Goal: Transaction & Acquisition: Purchase product/service

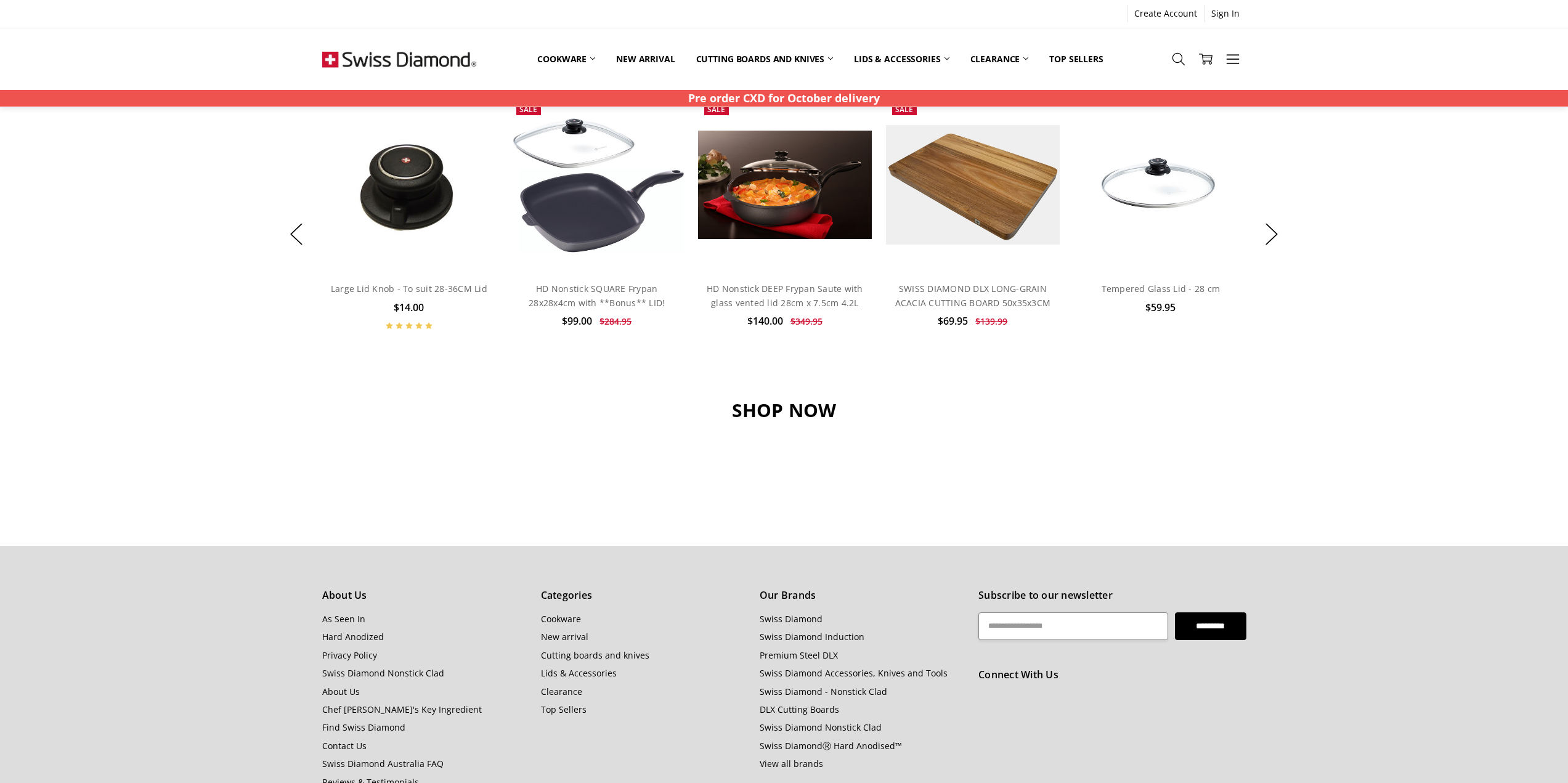
scroll to position [1233, 0]
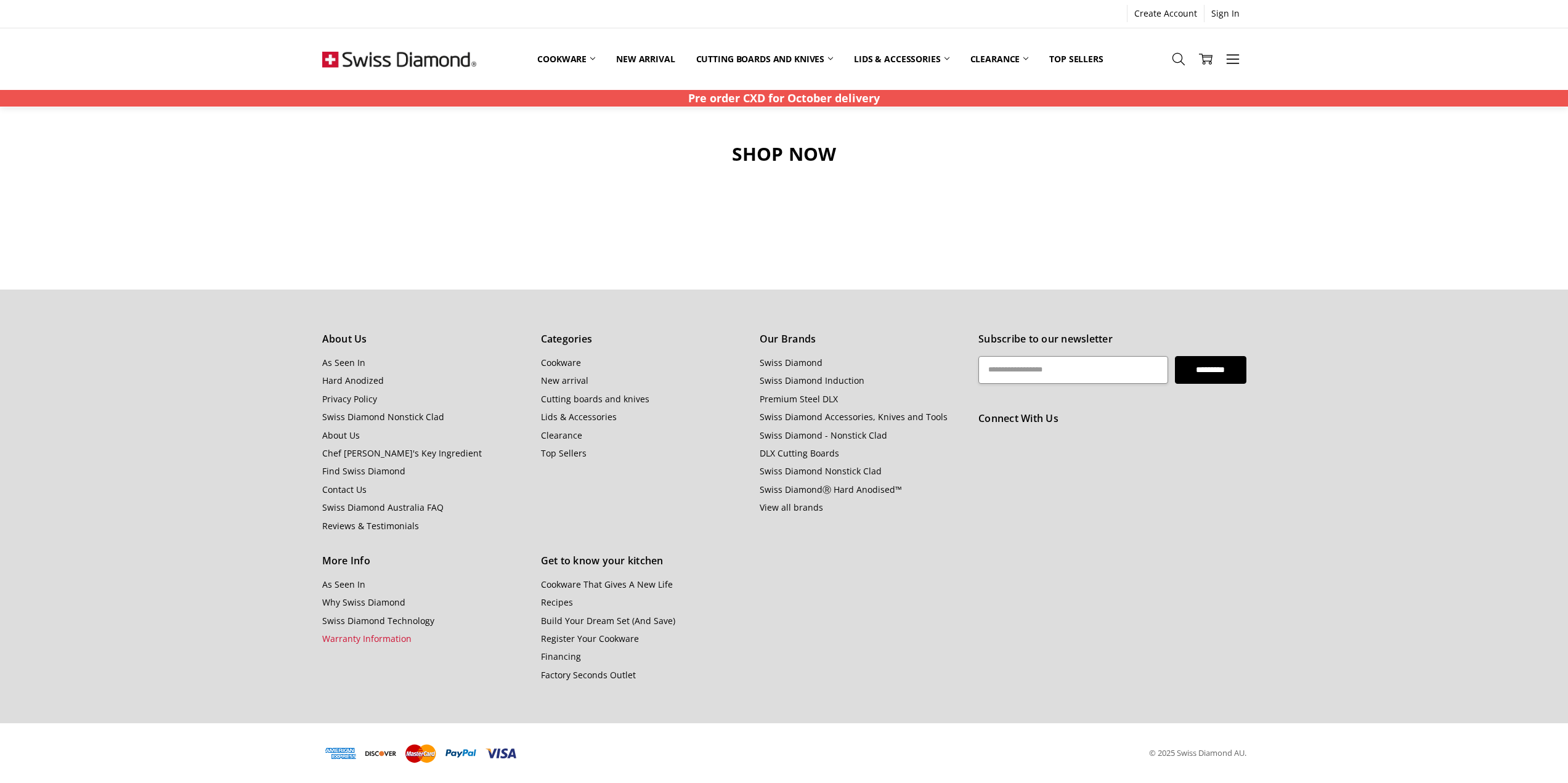
click at [327, 639] on link "Warranty Information" at bounding box center [367, 638] width 90 height 11
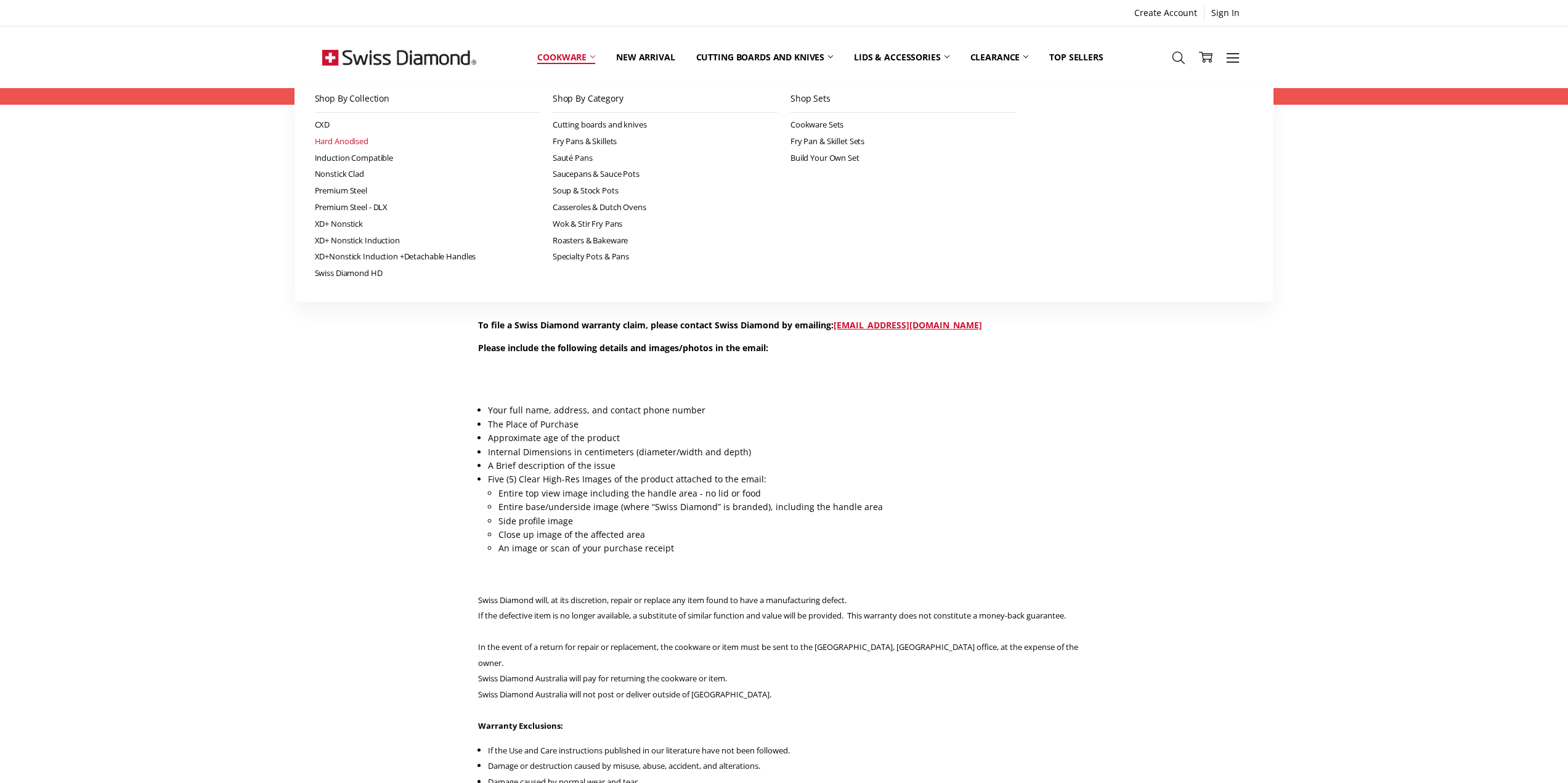
click at [352, 141] on link "Hard Anodised" at bounding box center [427, 141] width 225 height 17
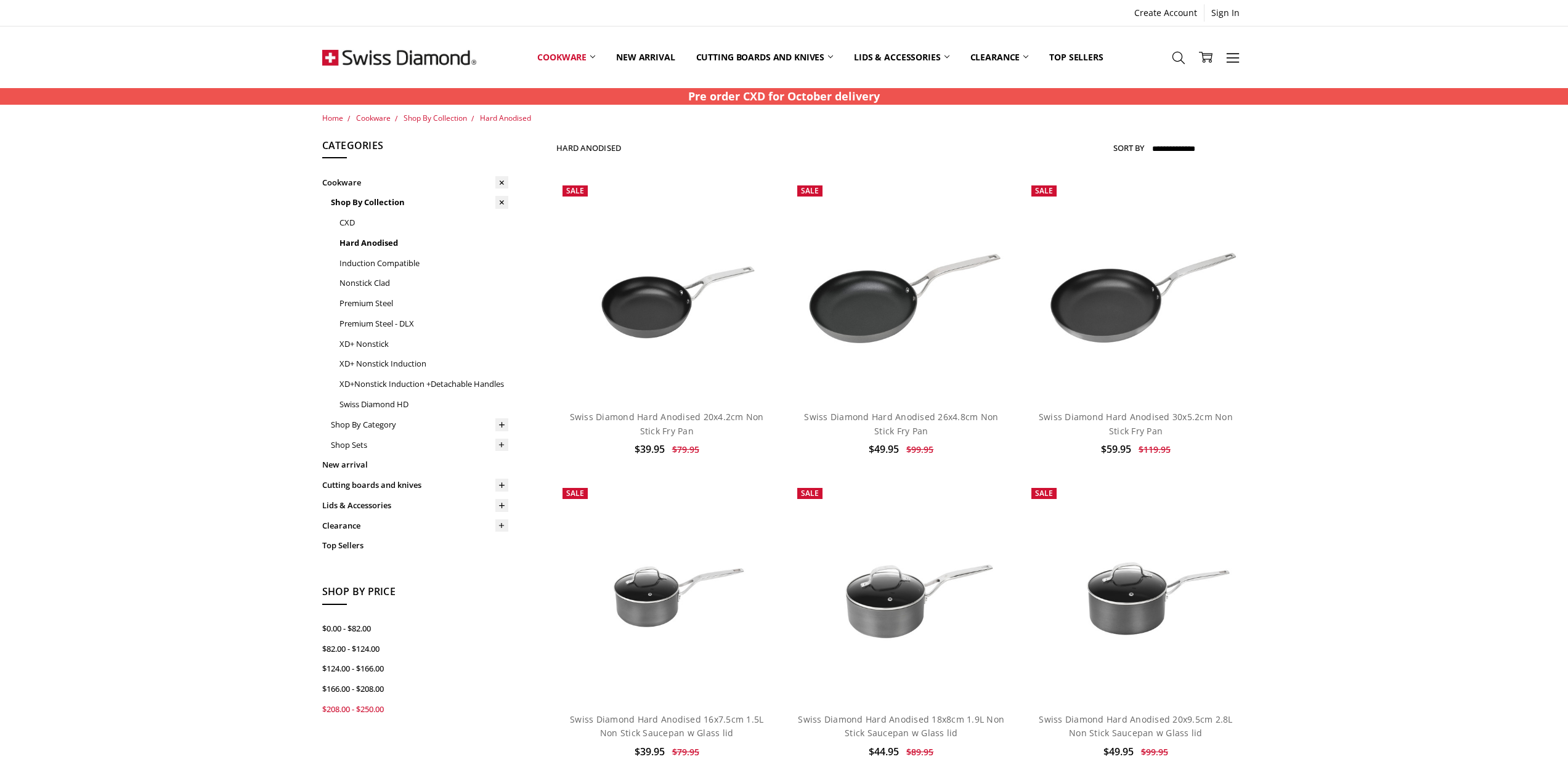
click at [346, 699] on link "$208.00 - $250.00" at bounding box center [415, 709] width 186 height 20
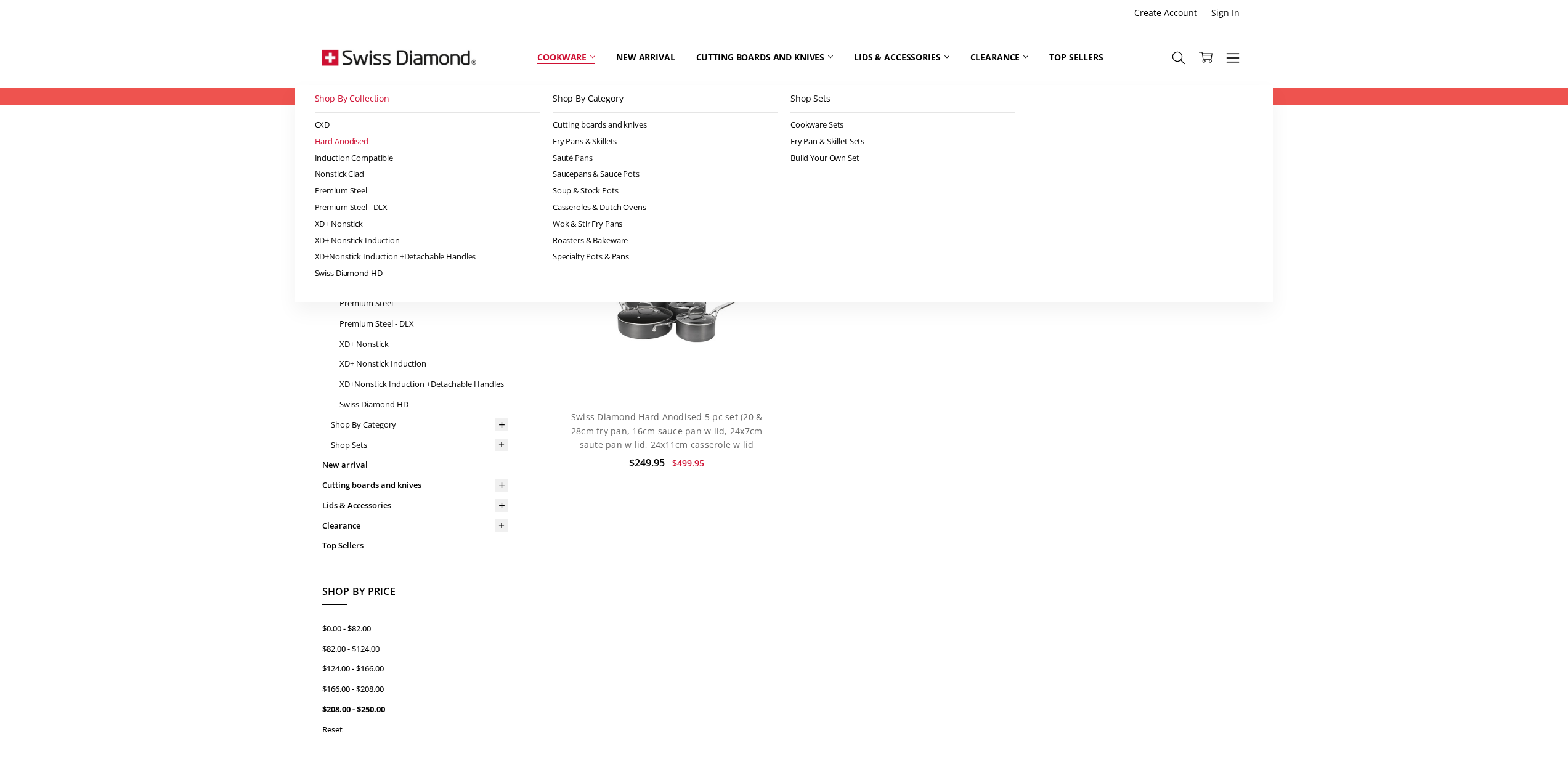
click at [565, 53] on link "Cookware" at bounding box center [566, 57] width 79 height 55
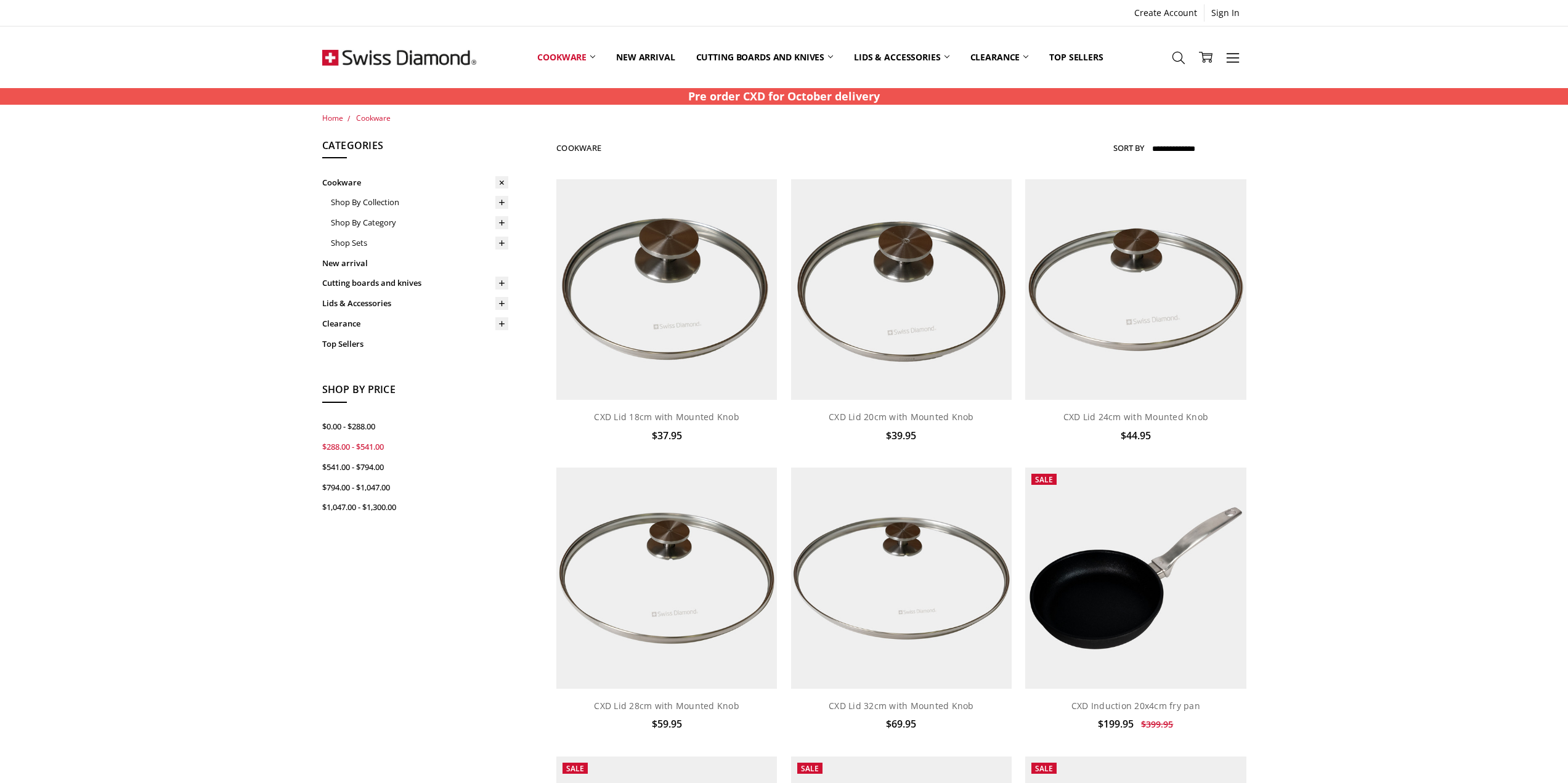
click at [351, 437] on link "$288.00 - $541.00" at bounding box center [415, 447] width 186 height 20
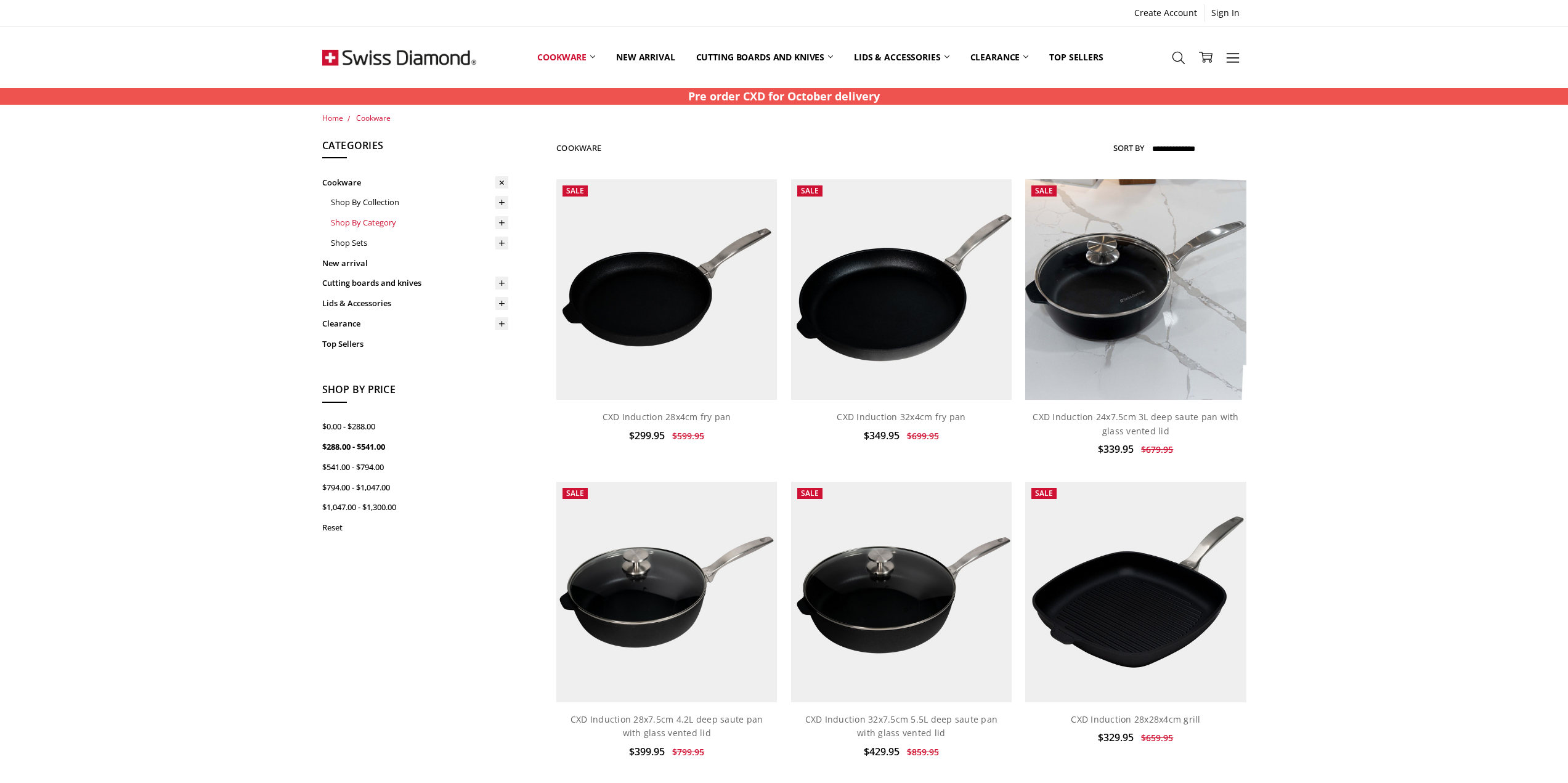
click at [380, 223] on link "Shop By Category" at bounding box center [419, 223] width 178 height 20
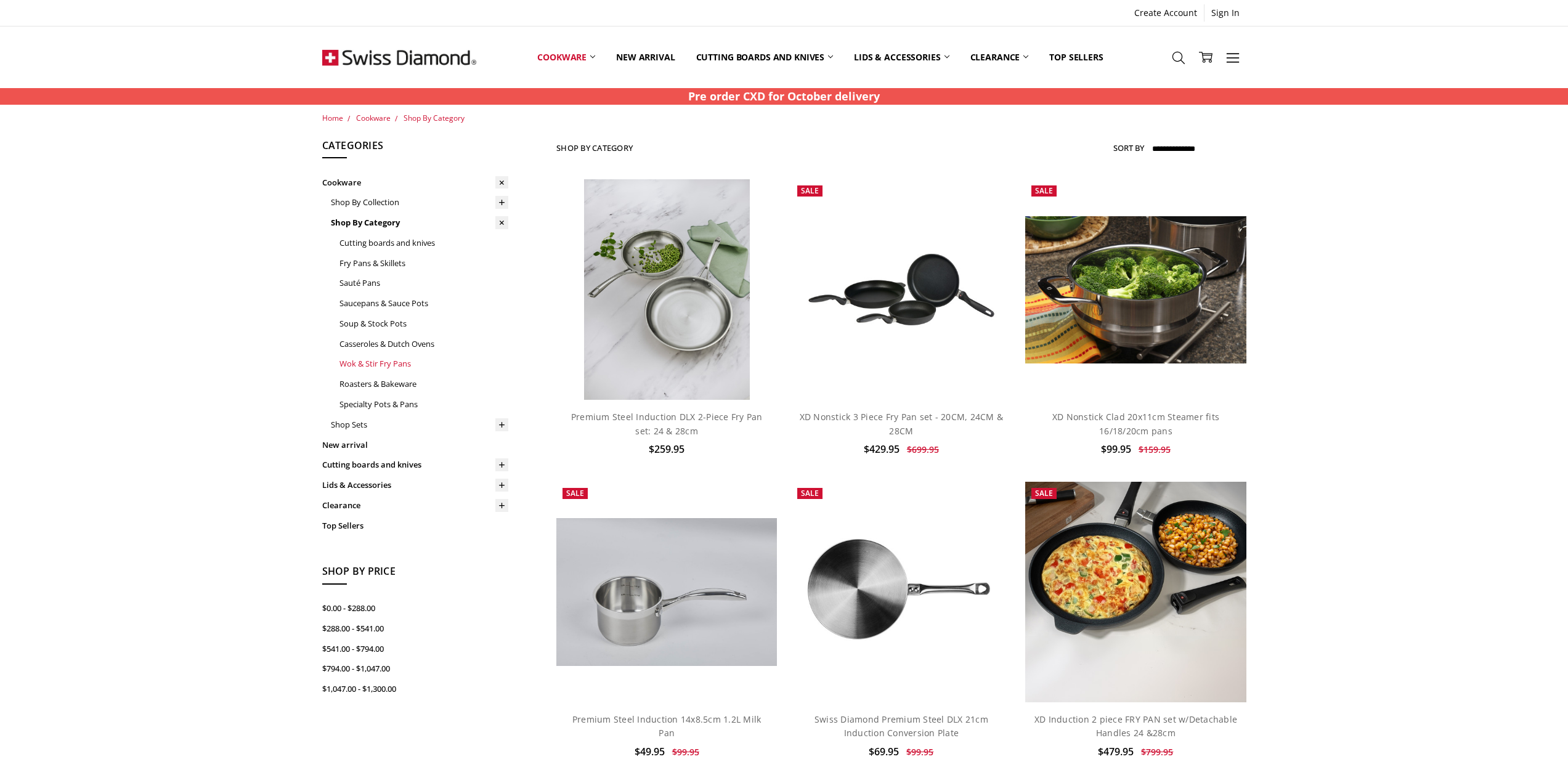
click at [397, 365] on link "Wok & Stir Fry Pans" at bounding box center [424, 363] width 169 height 20
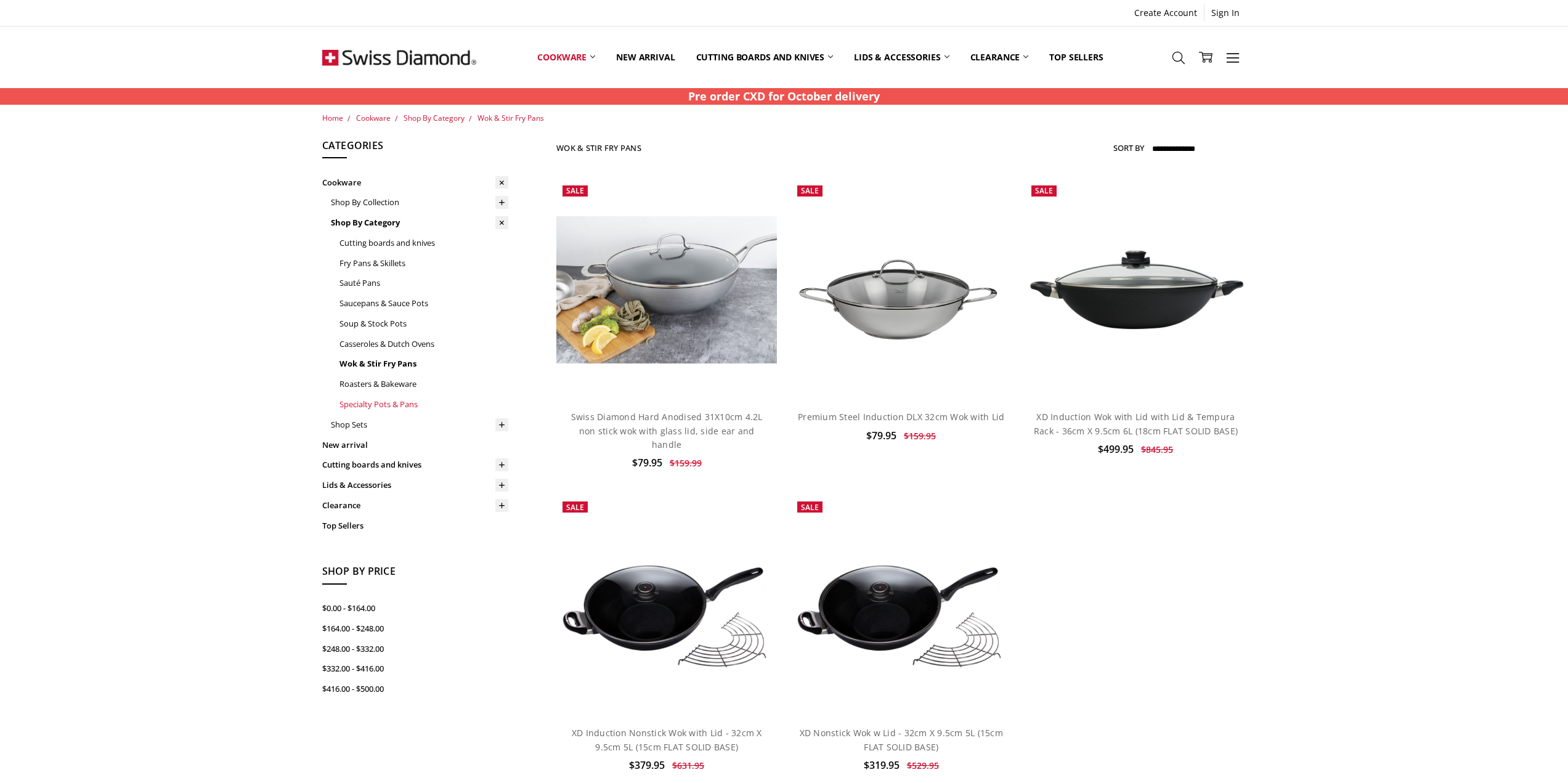
click at [378, 408] on link "Specialty Pots & Pans" at bounding box center [424, 404] width 169 height 20
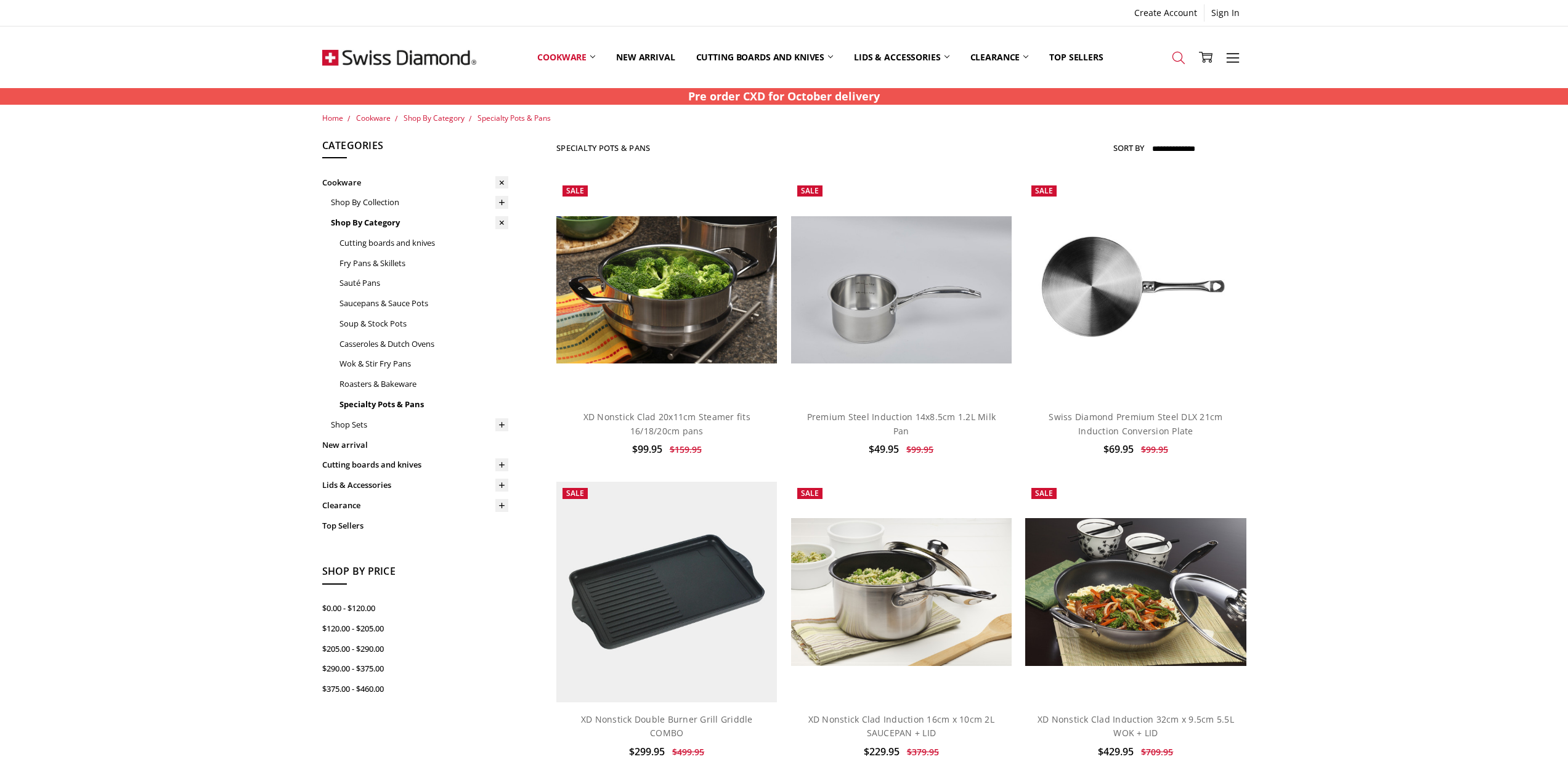
click at [1181, 59] on icon at bounding box center [1178, 57] width 13 height 13
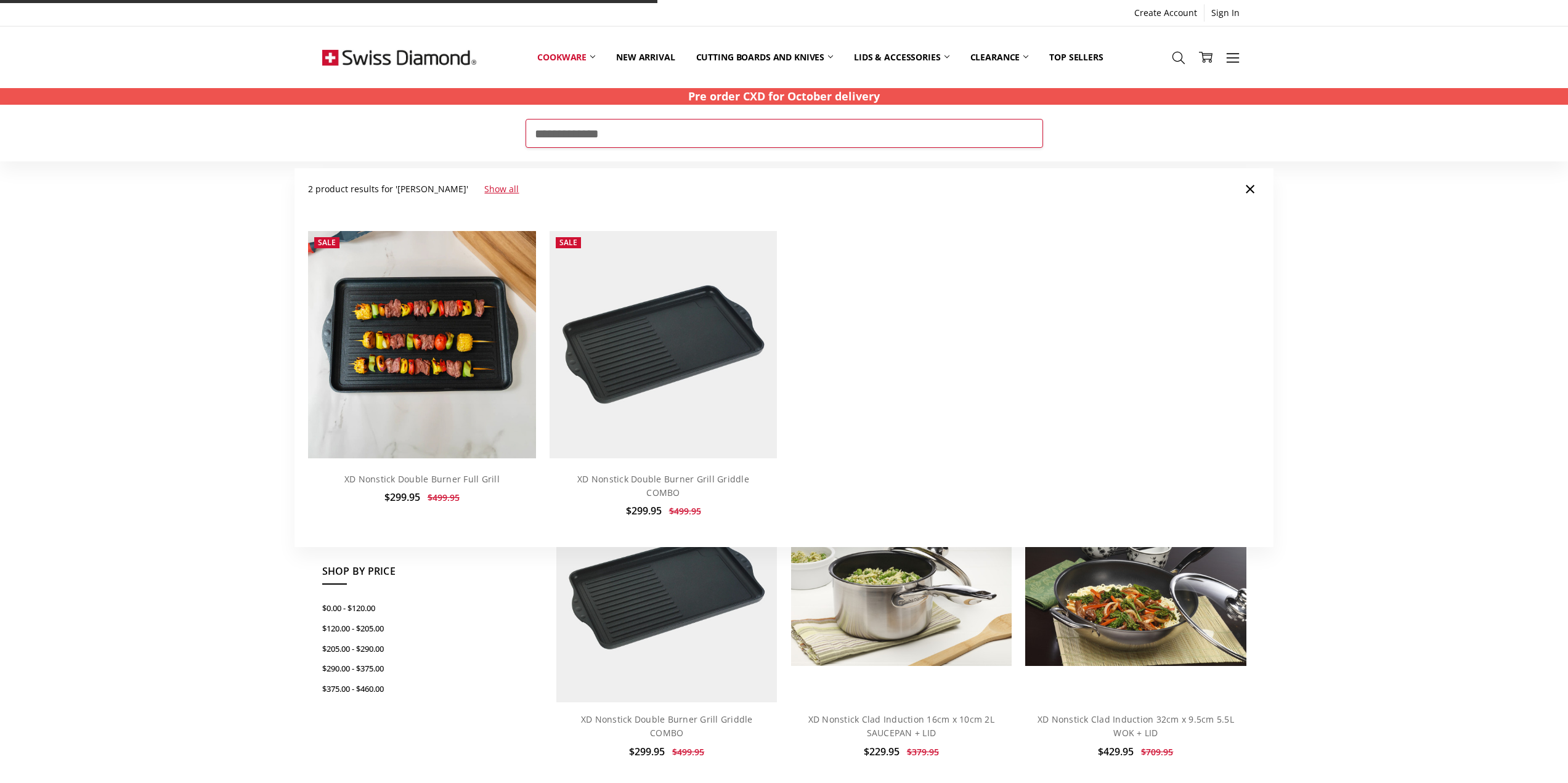
type input "**********"
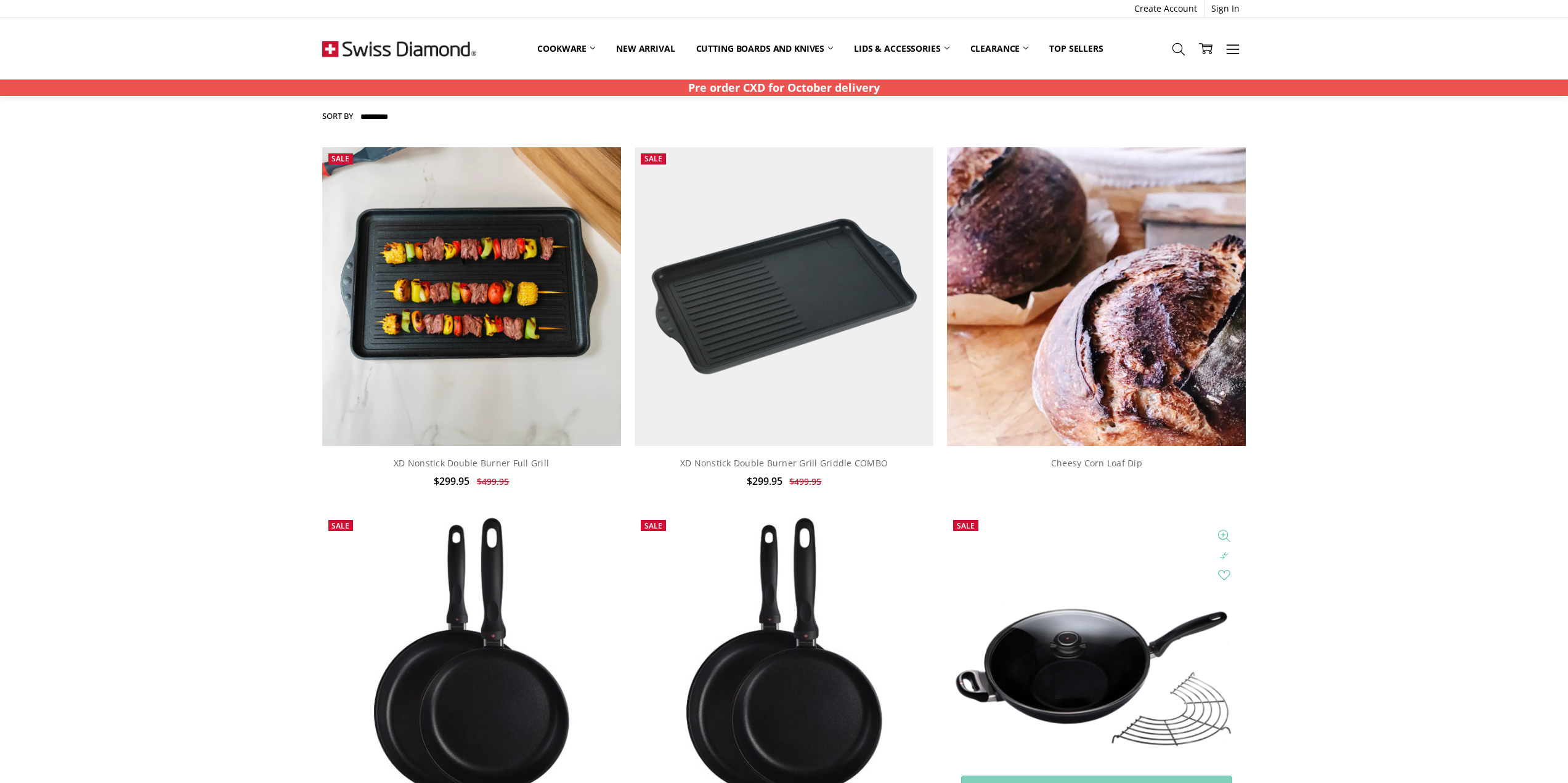
scroll to position [185, 0]
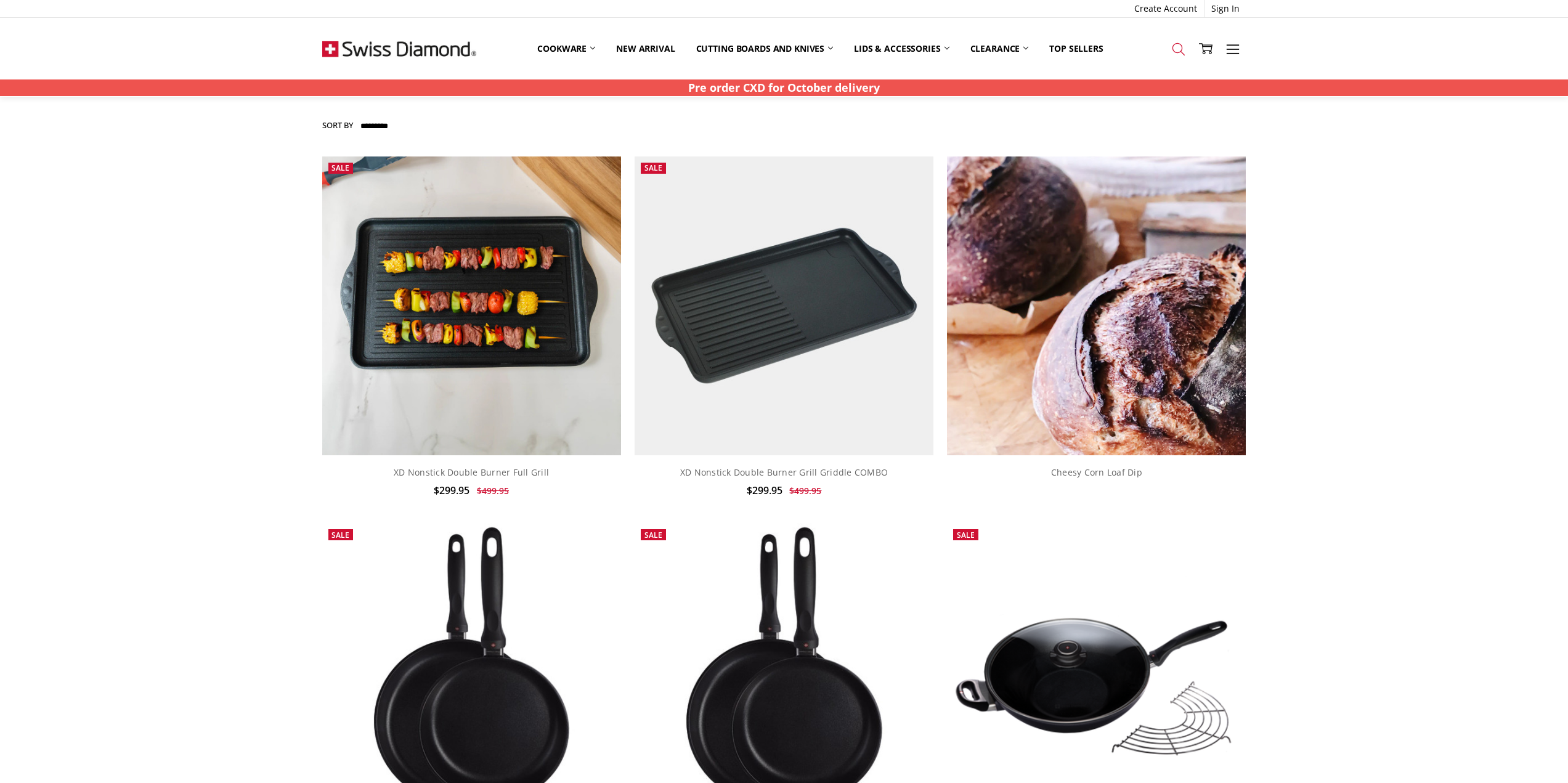
click at [1180, 48] on icon at bounding box center [1178, 48] width 13 height 13
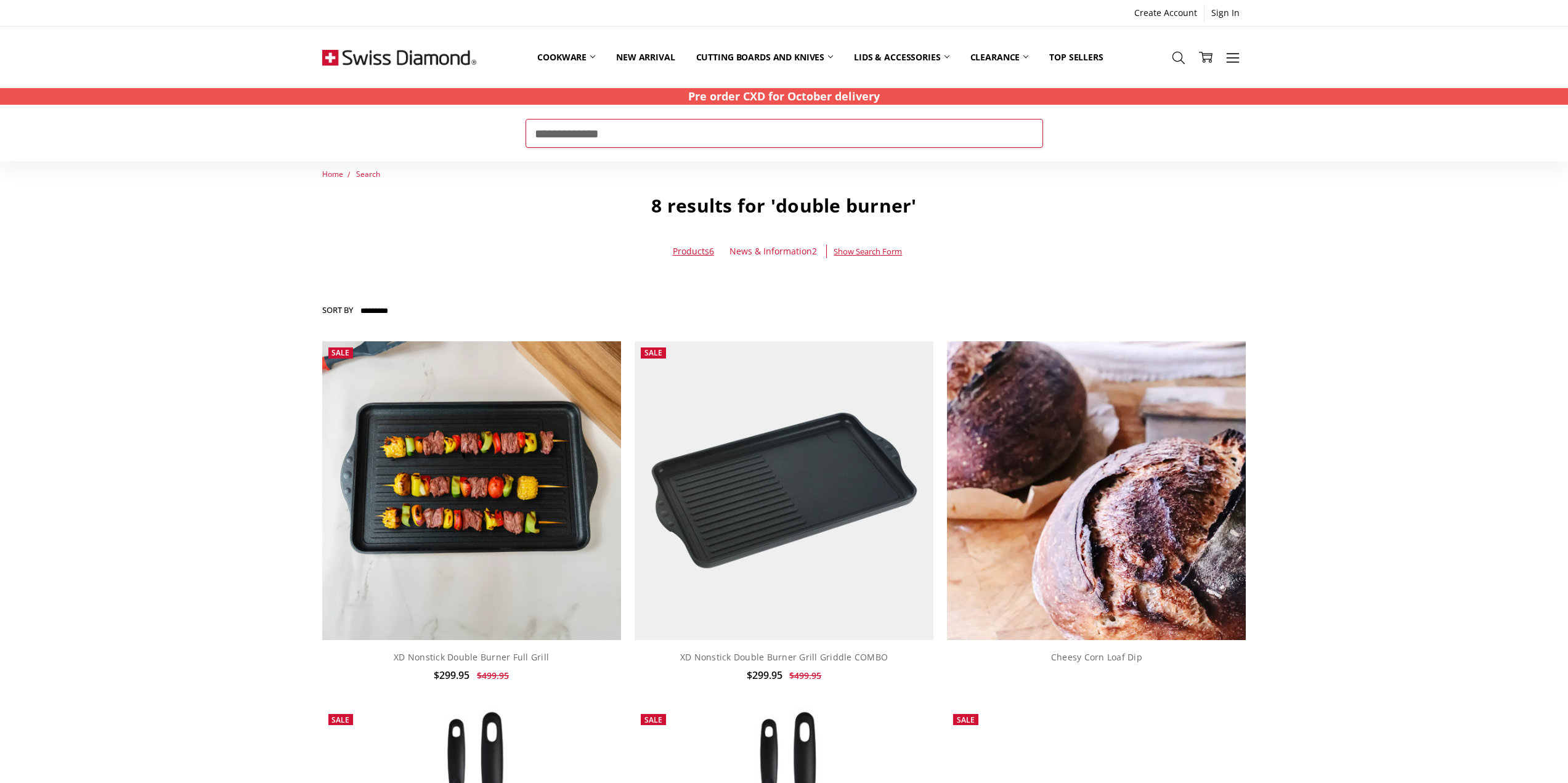
drag, startPoint x: 594, startPoint y: 139, endPoint x: 487, endPoint y: 168, distance: 110.9
click at [566, 132] on input "**********" at bounding box center [784, 133] width 517 height 28
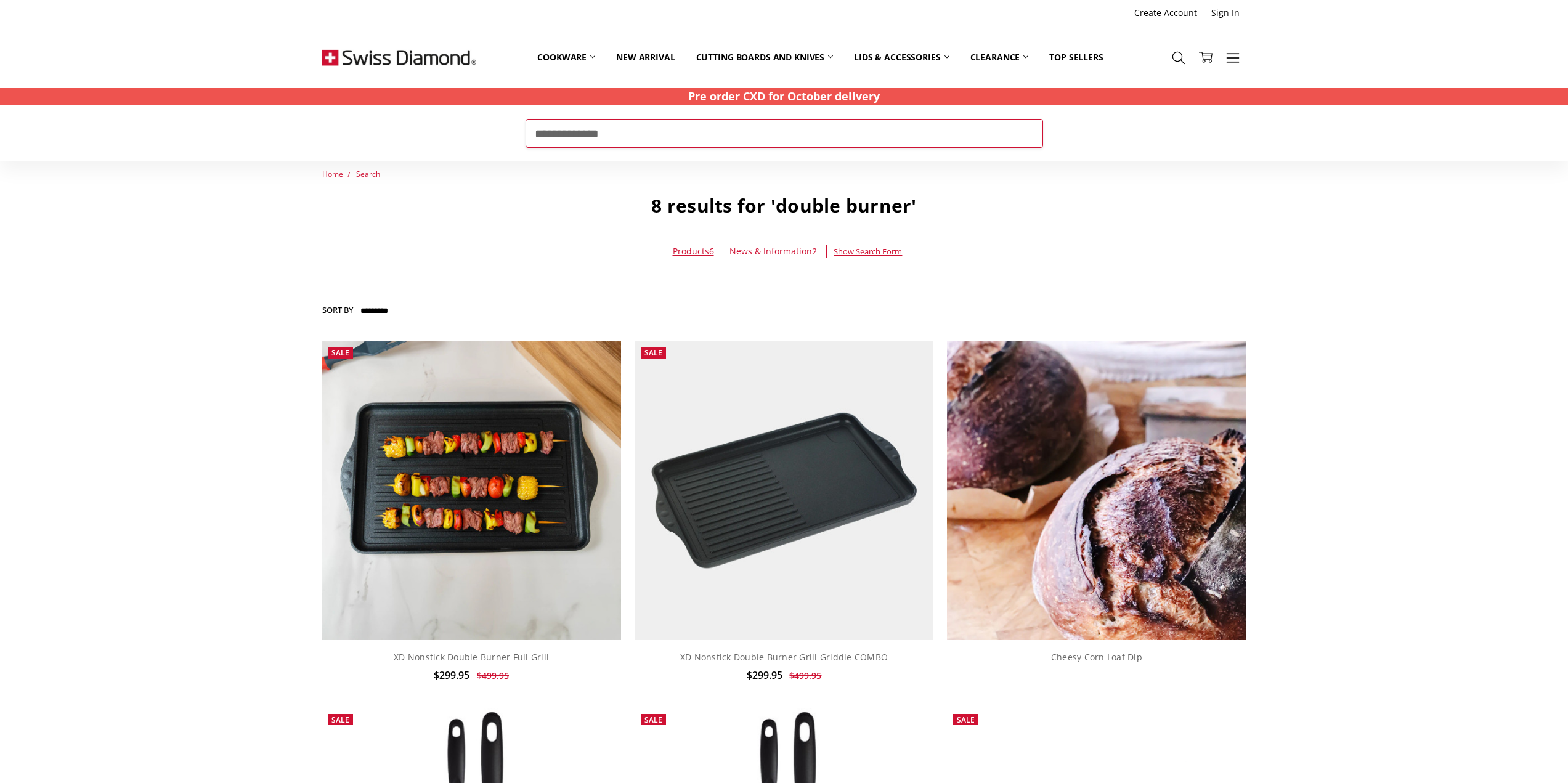
click at [566, 132] on input "**********" at bounding box center [784, 133] width 517 height 28
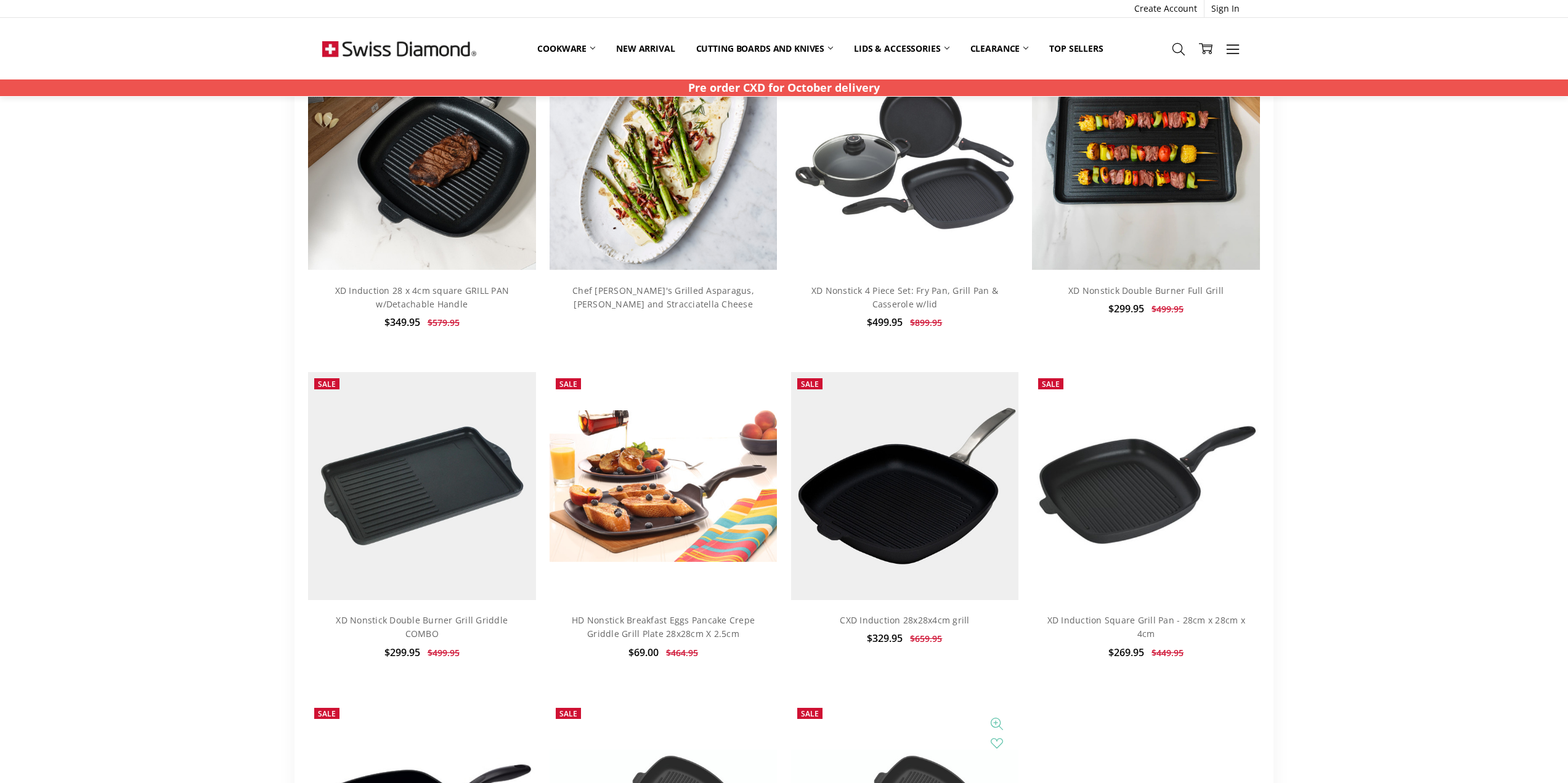
scroll to position [185, 0]
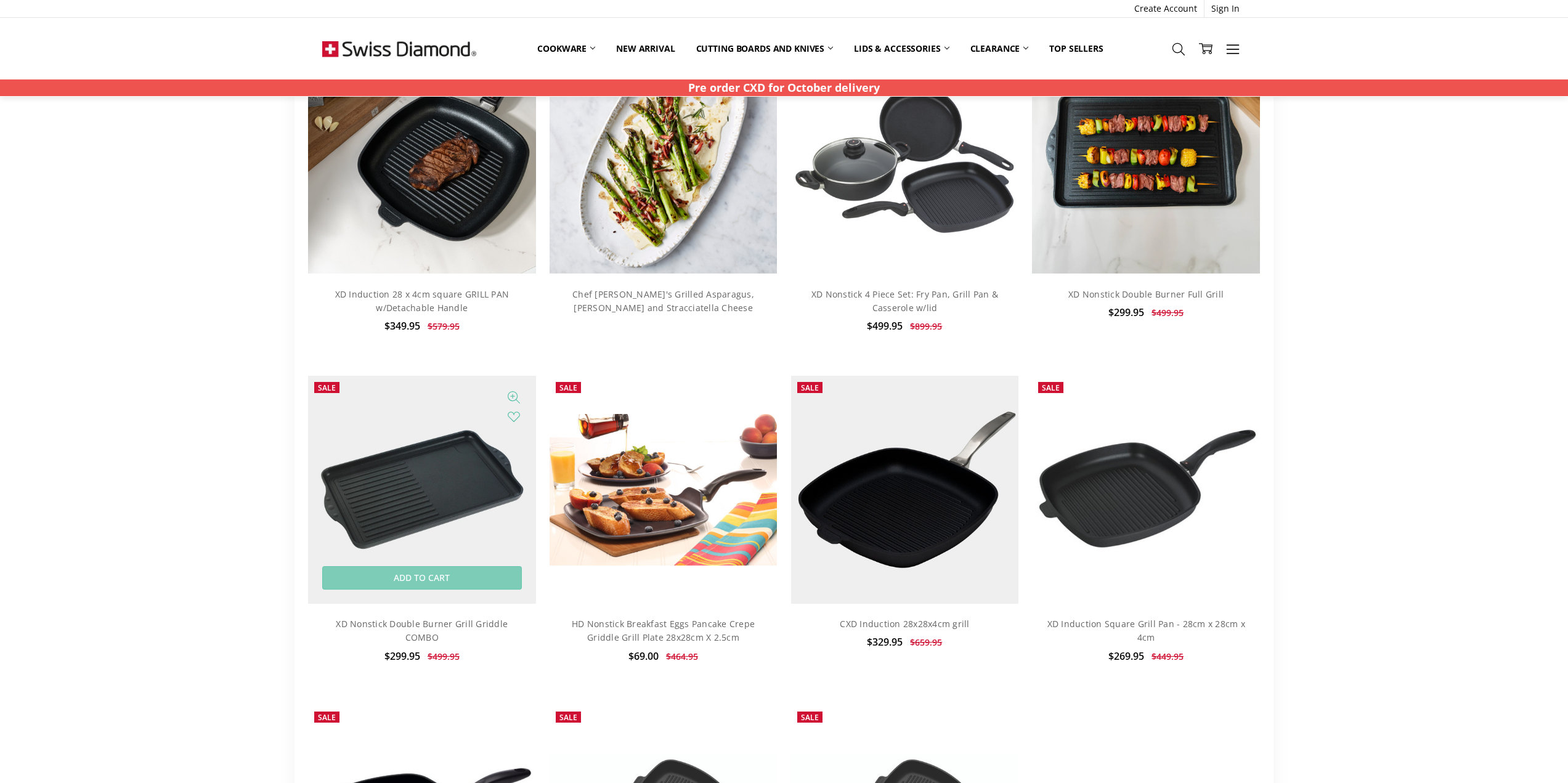
type input "*****"
click at [464, 456] on img at bounding box center [421, 489] width 227 height 227
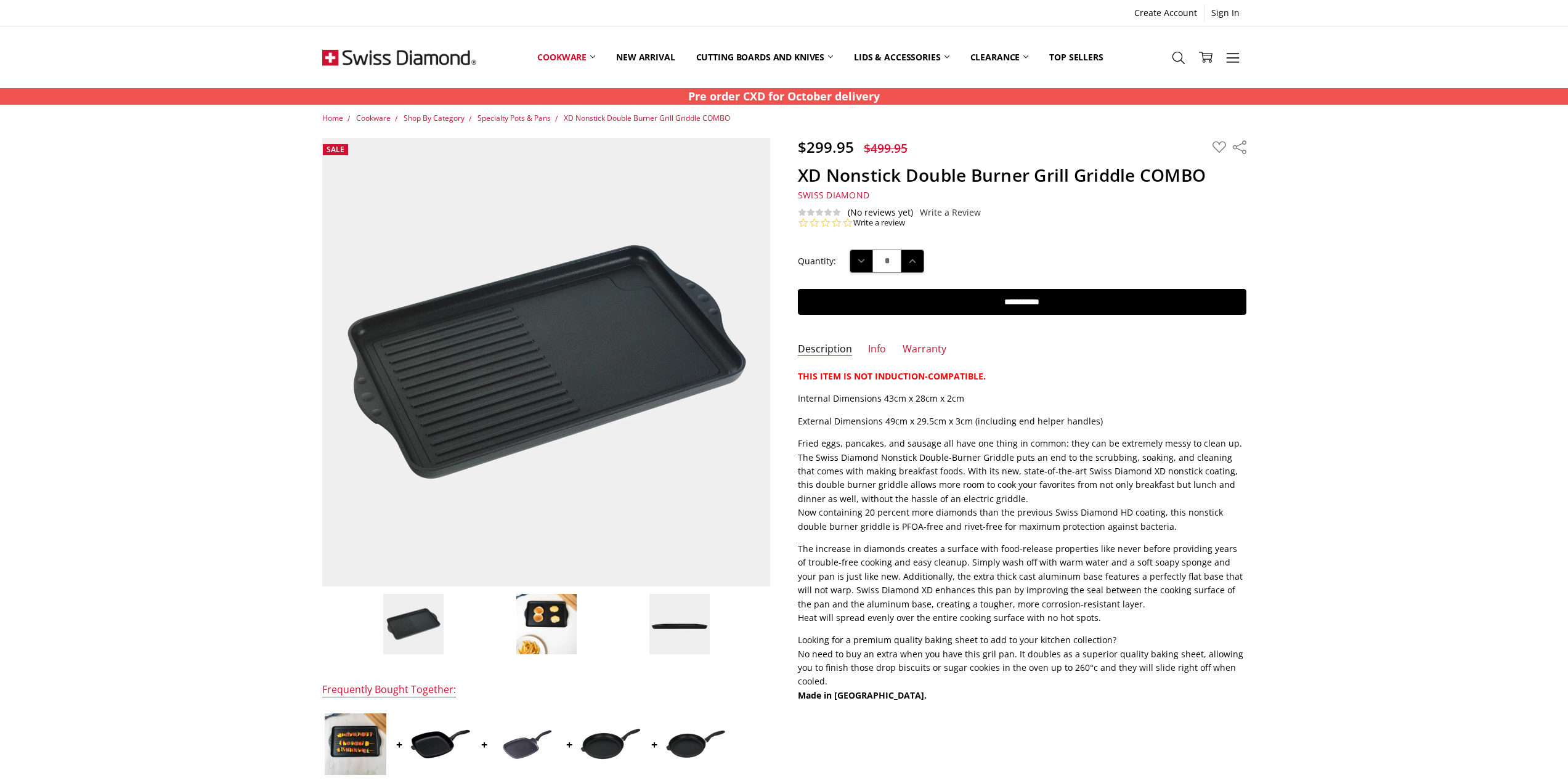
click at [521, 611] on img at bounding box center [546, 625] width 62 height 62
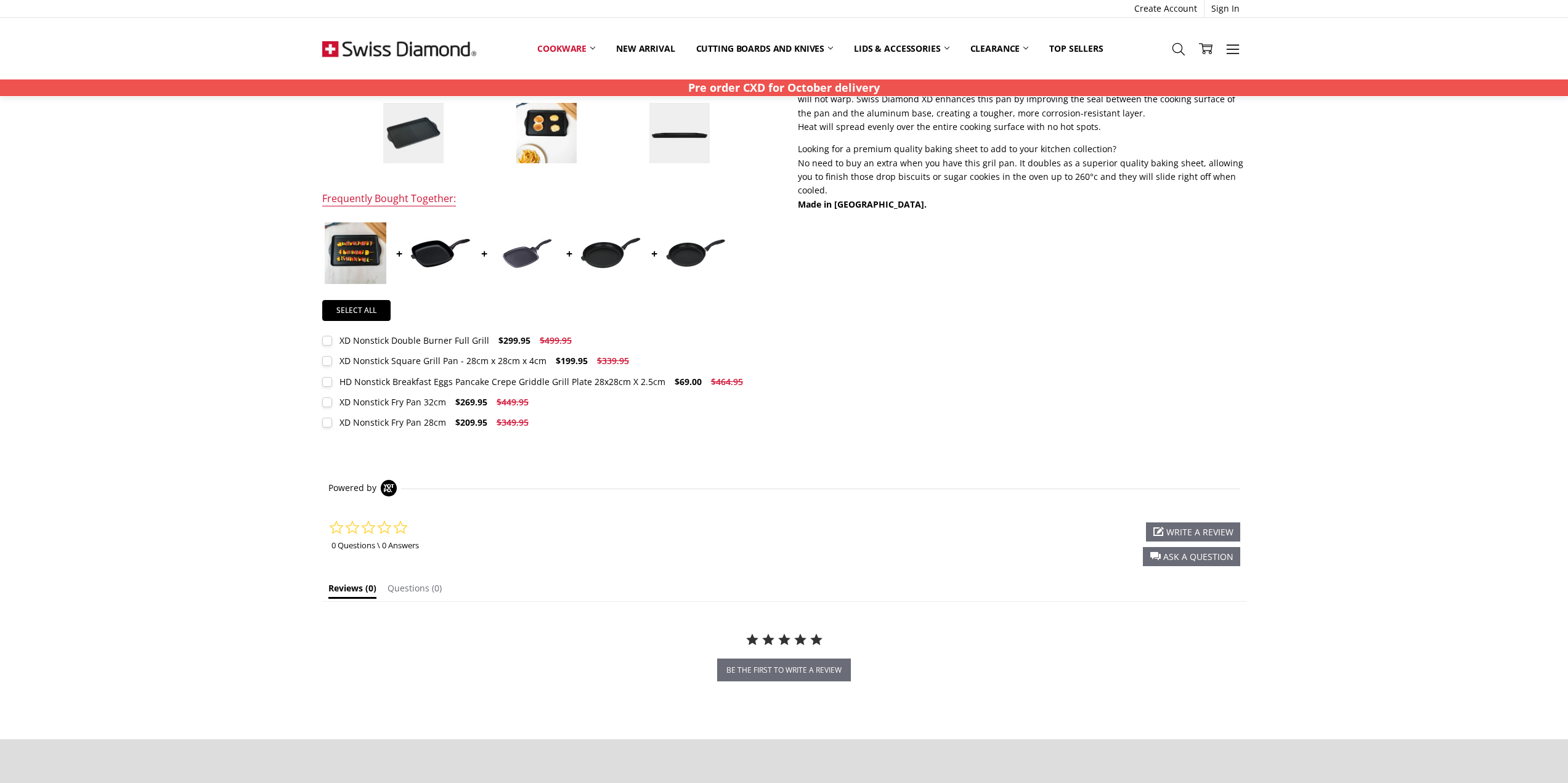
scroll to position [493, 0]
